Goal: Information Seeking & Learning: Find specific fact

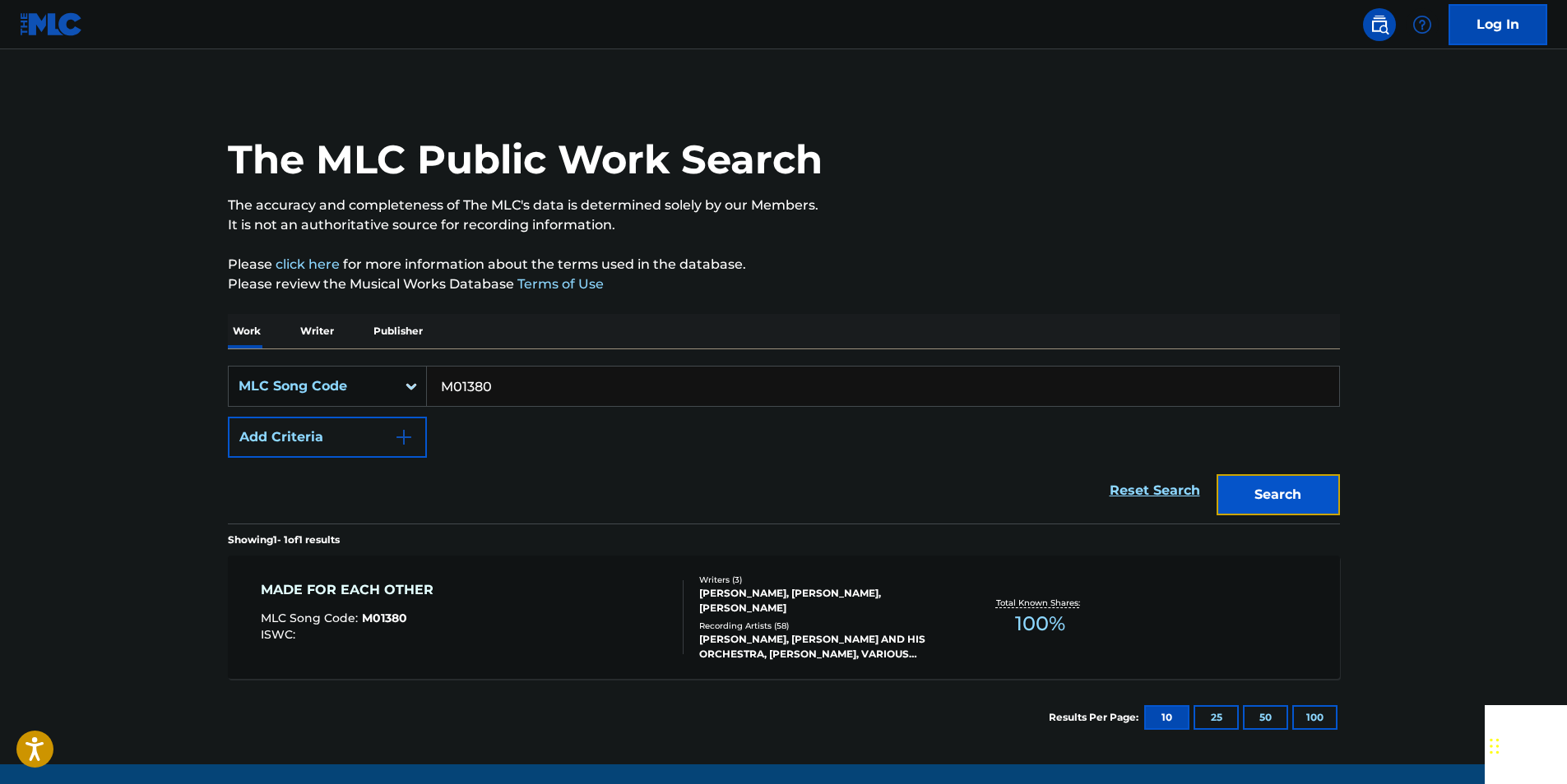
click at [1272, 509] on button "Search" at bounding box center [1278, 495] width 124 height 41
click at [494, 394] on input "M01380" at bounding box center [882, 386] width 912 height 39
paste input "Q00448"
drag, startPoint x: 1283, startPoint y: 503, endPoint x: 947, endPoint y: 306, distance: 389.5
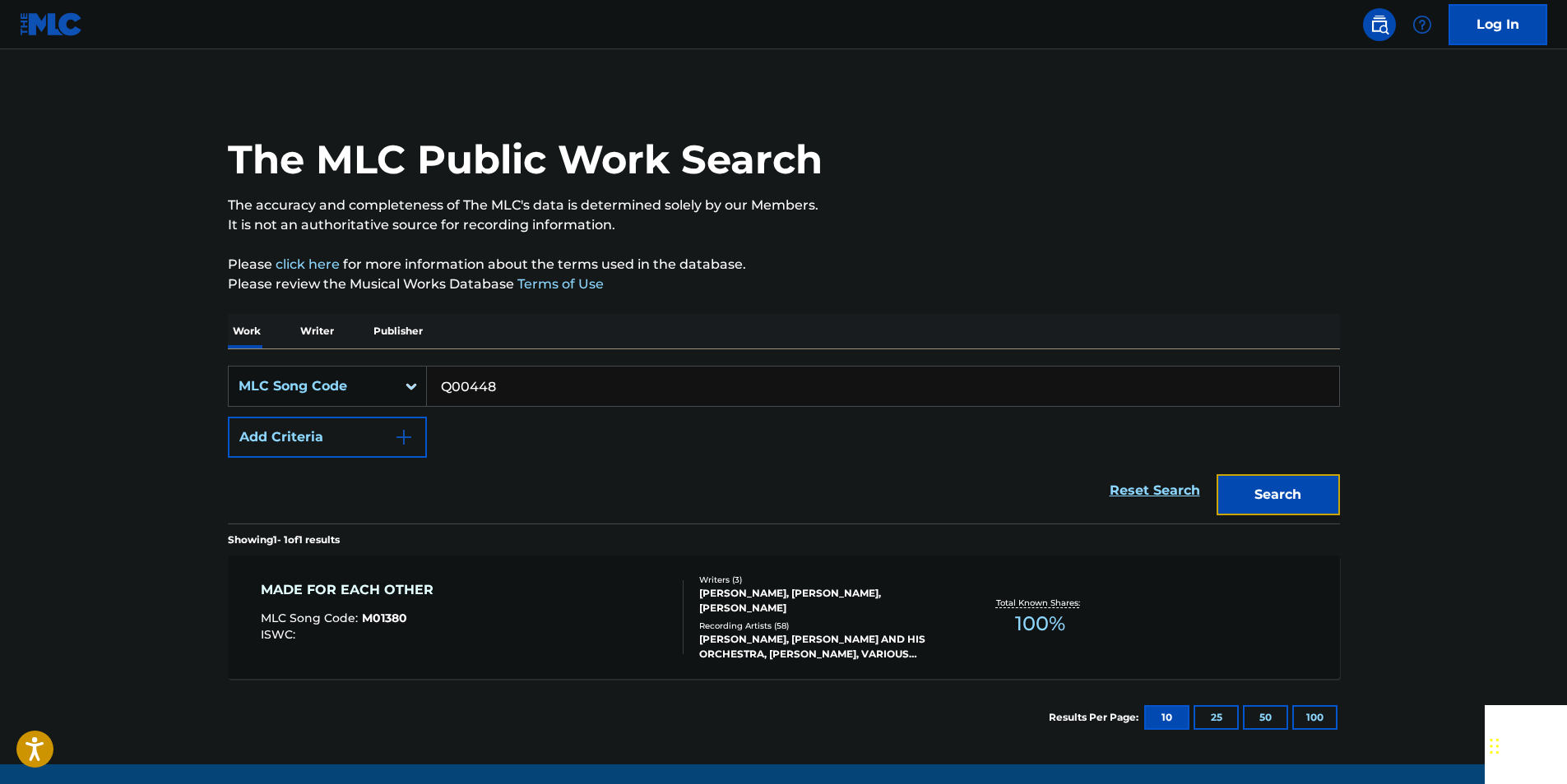
click at [1283, 503] on button "Search" at bounding box center [1278, 495] width 124 height 41
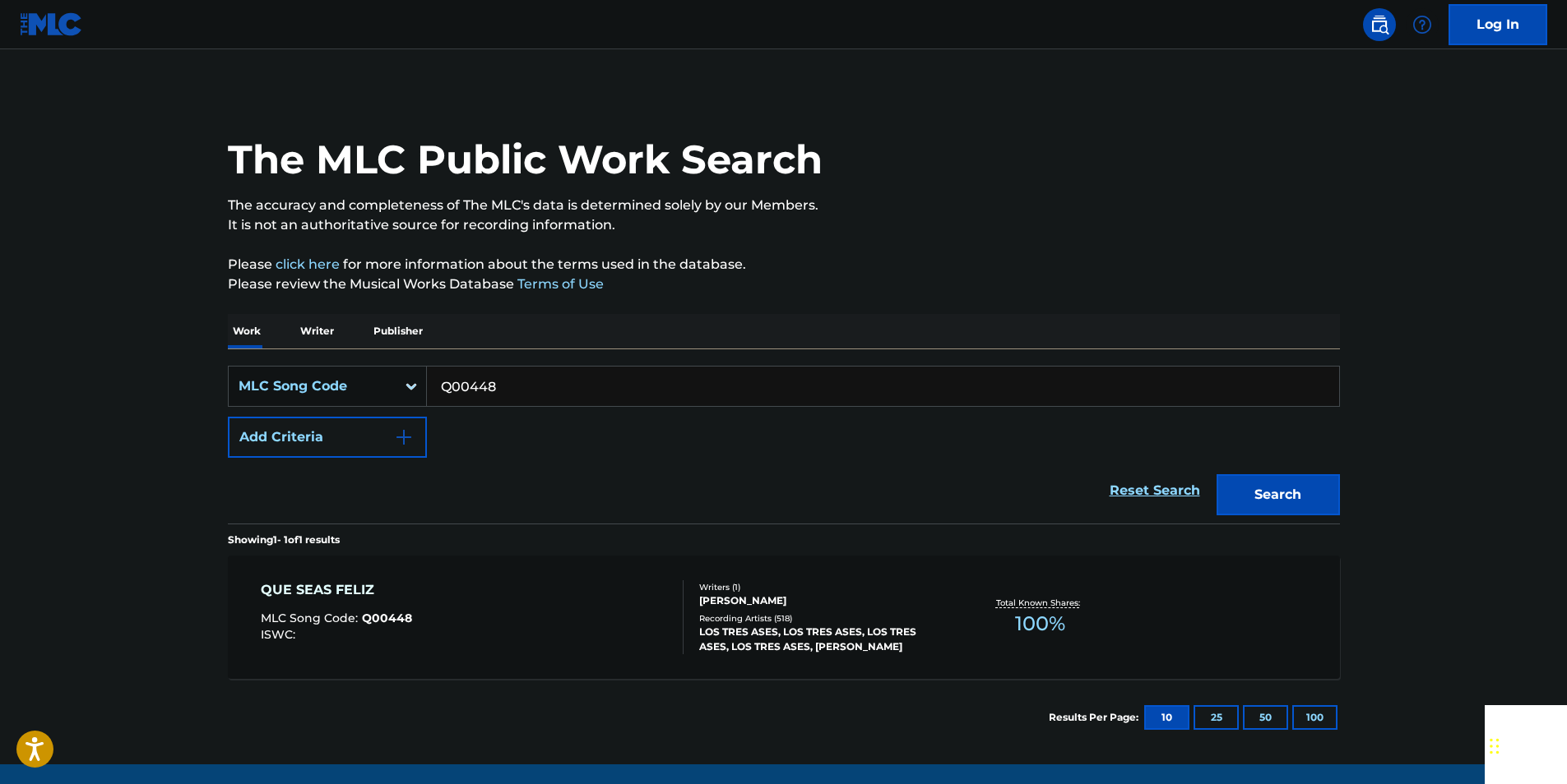
click at [535, 378] on input "Q00448" at bounding box center [882, 386] width 912 height 39
paste input "M38000"
click at [1315, 485] on button "Search" at bounding box center [1278, 495] width 124 height 41
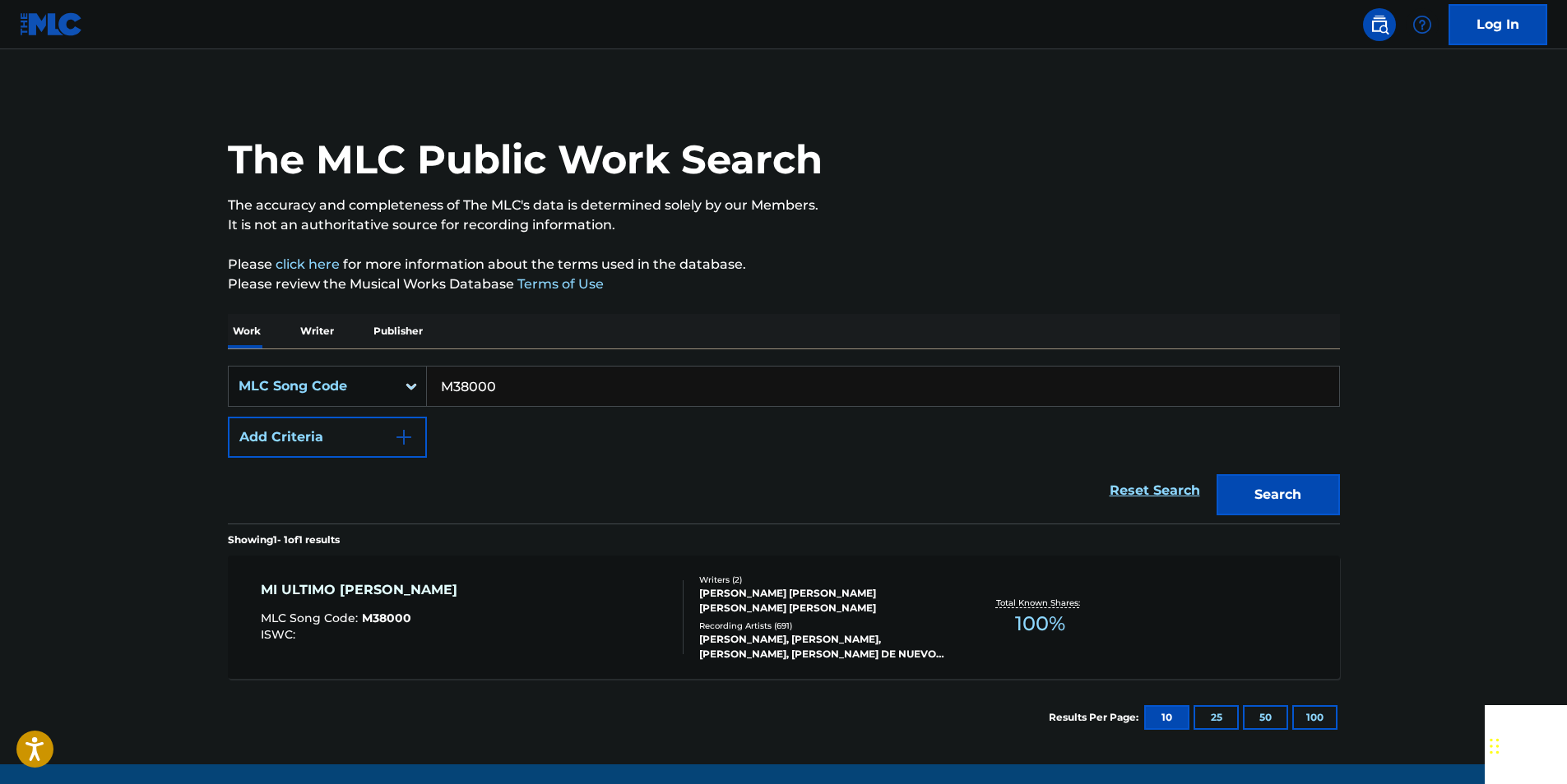
click at [513, 383] on input "M38000" at bounding box center [882, 386] width 912 height 39
paste input "T2725A"
click at [1331, 487] on button "Search" at bounding box center [1278, 495] width 124 height 41
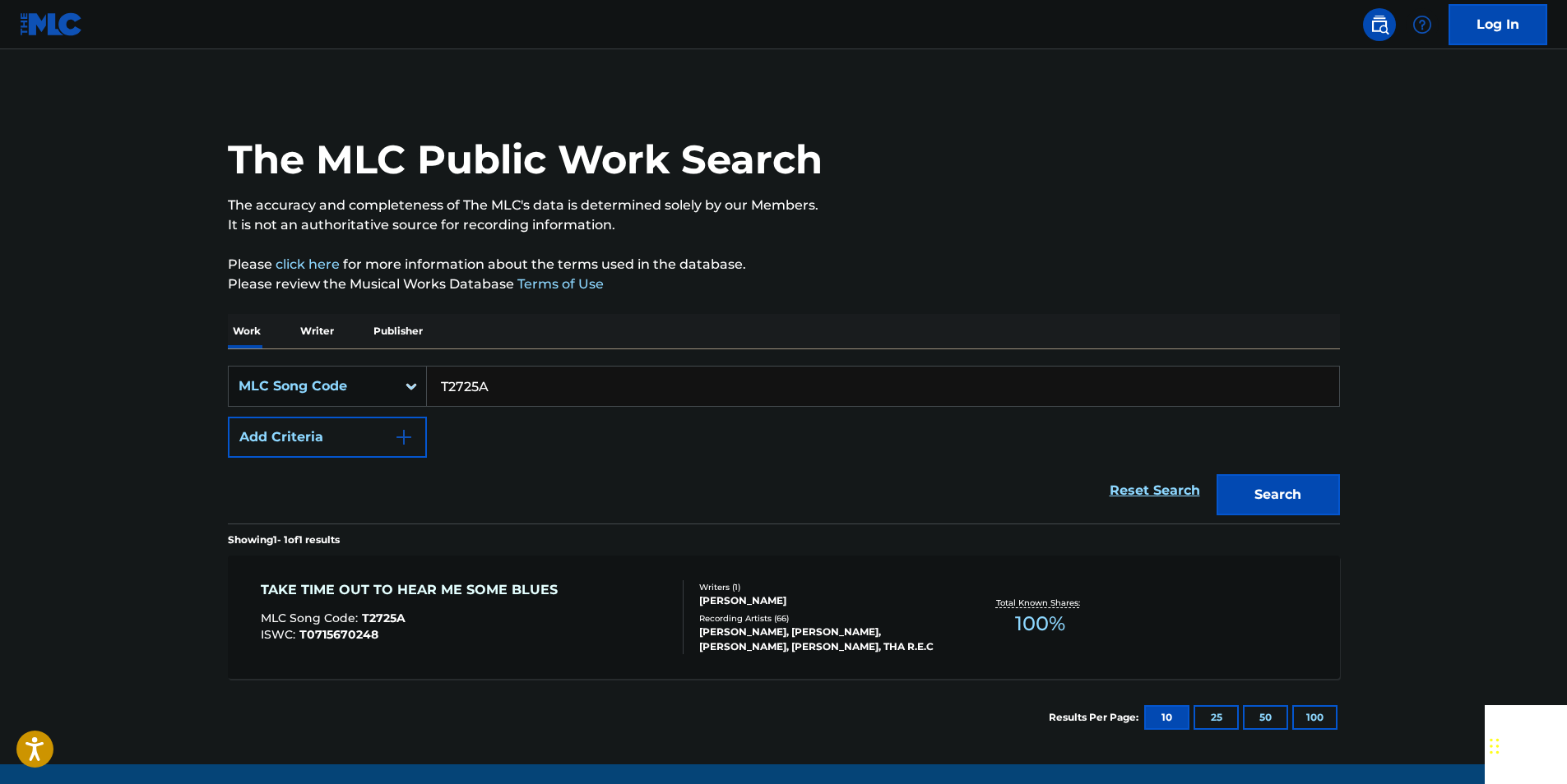
click at [504, 385] on input "T2725A" at bounding box center [882, 386] width 912 height 39
paste input "L4018L"
type input "L4018L"
click at [1317, 487] on button "Search" at bounding box center [1278, 495] width 124 height 41
